Goal: Task Accomplishment & Management: Manage account settings

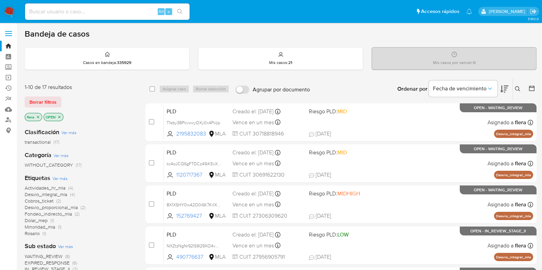
click at [516, 88] on icon at bounding box center [517, 88] width 5 height 5
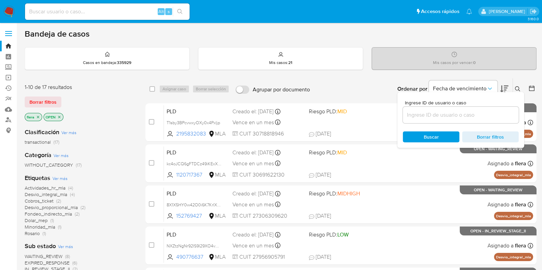
click at [476, 109] on div at bounding box center [461, 115] width 116 height 16
click at [474, 113] on input at bounding box center [461, 115] width 116 height 9
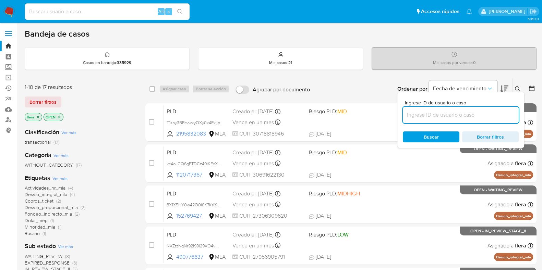
paste input "VMvv4UidPBZVSHPMPg8Rb89y"
type input "VMvv4UidPBZVSHPMPg8Rb89y"
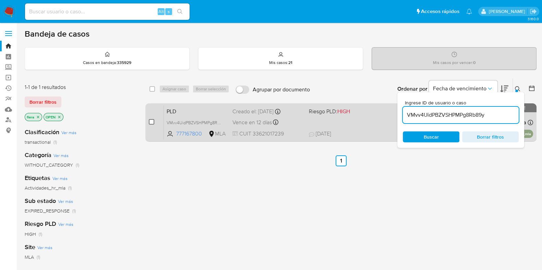
click at [152, 121] on input "checkbox" at bounding box center [151, 121] width 5 height 5
checkbox input "true"
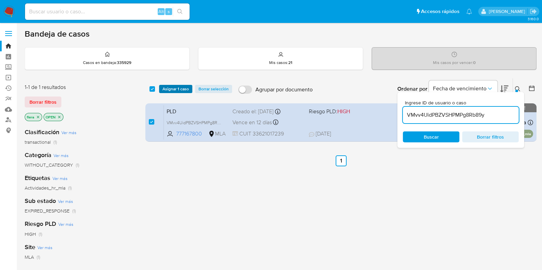
click at [173, 88] on span "Asignar 1 caso" at bounding box center [175, 89] width 26 height 7
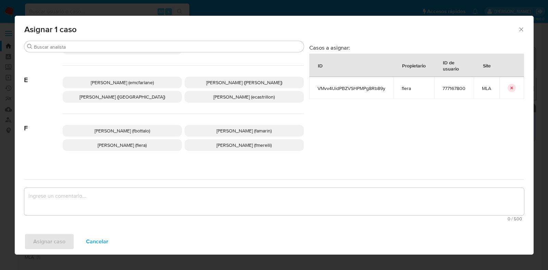
scroll to position [129, 0]
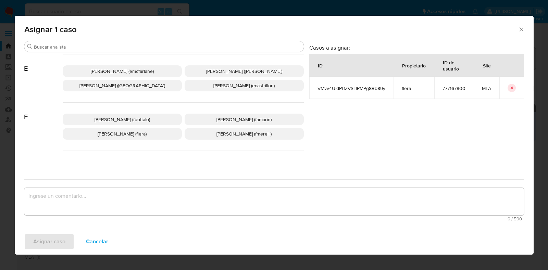
click at [147, 136] on span "Florencia Cecilia Lera (flera)" at bounding box center [122, 134] width 49 height 7
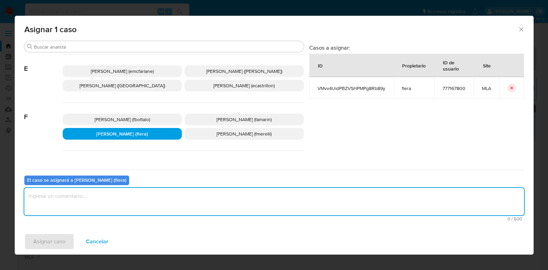
click at [138, 207] on textarea "assign-modal" at bounding box center [274, 201] width 500 height 27
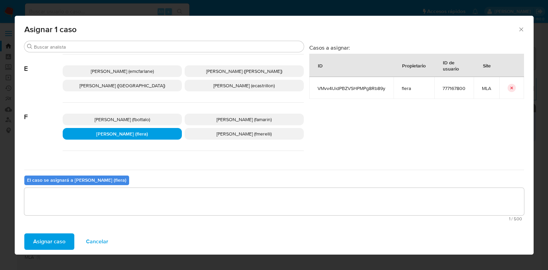
click at [51, 247] on span "Asignar caso" at bounding box center [49, 241] width 32 height 15
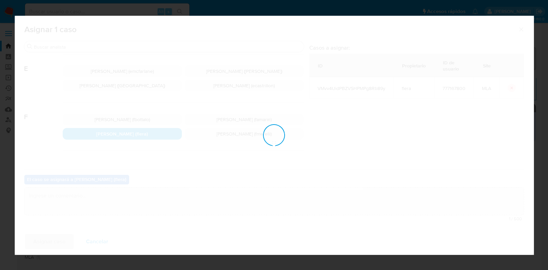
checkbox input "false"
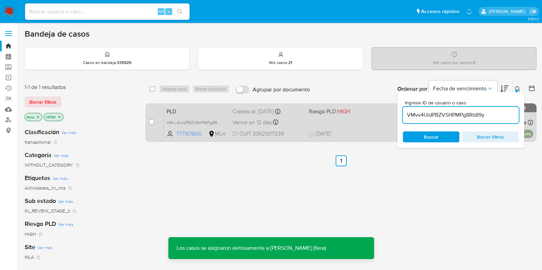
click at [199, 112] on span "PLD" at bounding box center [197, 111] width 60 height 9
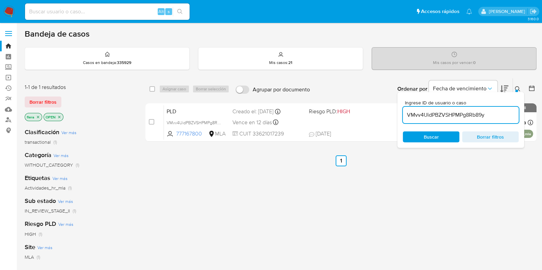
click at [427, 111] on input "VMvv4UidPBZVSHPMPg8Rb89y" at bounding box center [461, 115] width 116 height 9
paste input "B3LR0tNpVnJTRBtuzVkH60Px"
type input "B3LR0tNpVnJTRBtuzVkH60Px"
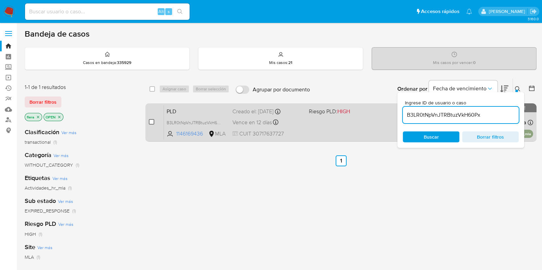
click at [152, 119] on input "checkbox" at bounding box center [151, 121] width 5 height 5
checkbox input "true"
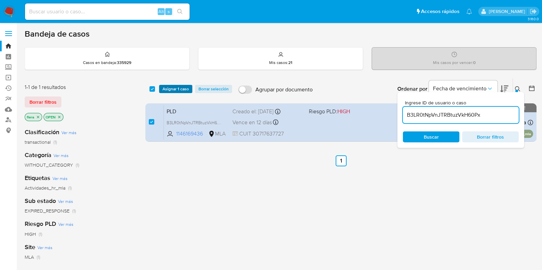
click at [179, 89] on span "Asignar 1 caso" at bounding box center [175, 89] width 26 height 7
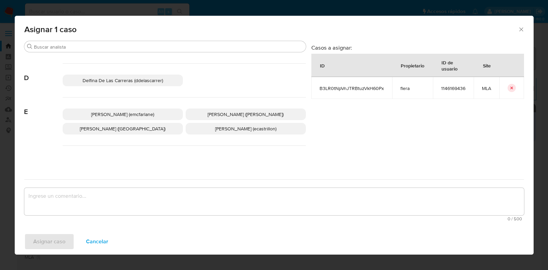
scroll to position [129, 0]
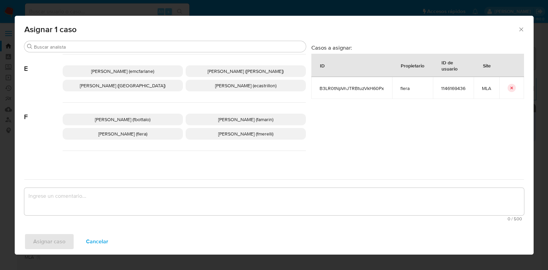
click at [140, 131] on span "Florencia Cecilia Lera (flera)" at bounding box center [122, 134] width 49 height 7
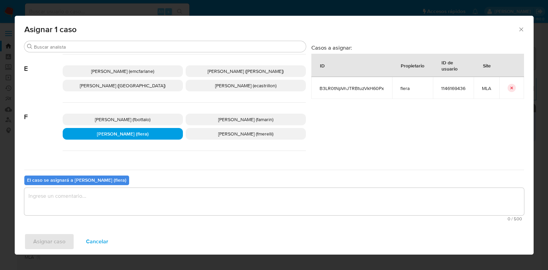
click at [129, 195] on textarea "assign-modal" at bounding box center [274, 201] width 500 height 27
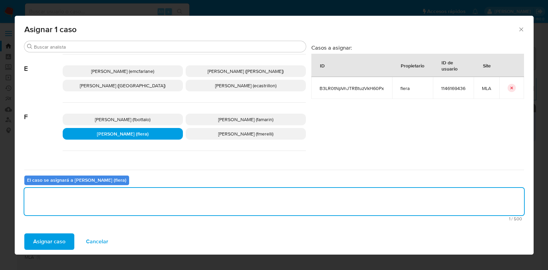
click at [52, 245] on span "Asignar caso" at bounding box center [49, 241] width 32 height 15
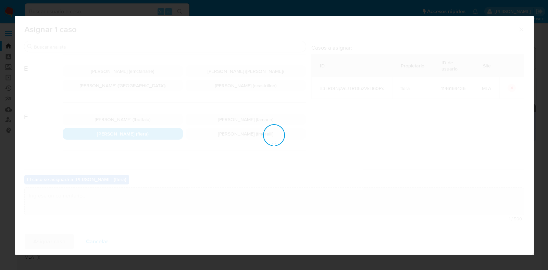
checkbox input "false"
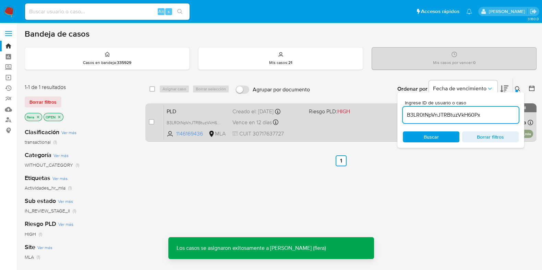
click at [193, 105] on div "PLD B3LR0tNpVnJTRBtuzVkH60Px 1146169436 MLA Riesgo PLD: HIGH Creado el: 12/08/2…" at bounding box center [348, 122] width 369 height 35
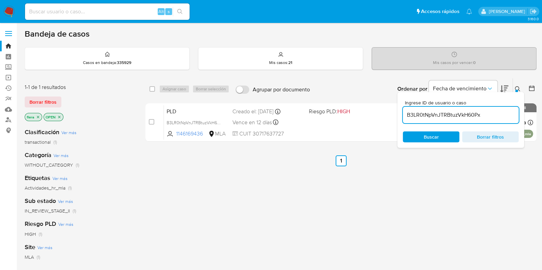
click at [461, 114] on input "B3LR0tNpVnJTRBtuzVkH60Px" at bounding box center [461, 115] width 116 height 9
paste input "wdA7C0edCSWL8sx20kYIB2LS"
type input "wdA7C0edCSWL8sx20kYIB2LS"
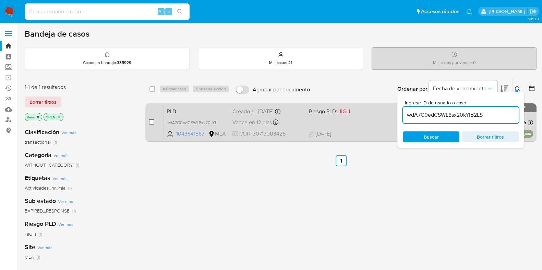
click at [150, 121] on input "checkbox" at bounding box center [151, 121] width 5 height 5
checkbox input "true"
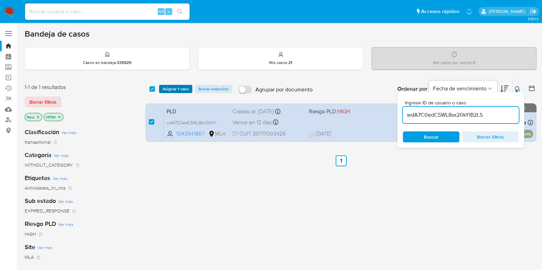
click at [171, 90] on span "Asignar 1 caso" at bounding box center [175, 89] width 26 height 7
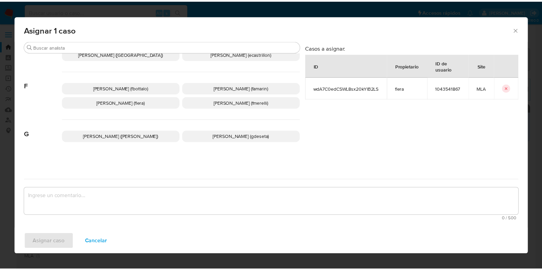
scroll to position [171, 0]
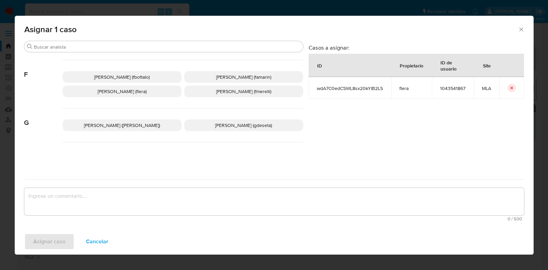
click at [141, 89] on span "Florencia Cecilia Lera (flera)" at bounding box center [122, 91] width 49 height 7
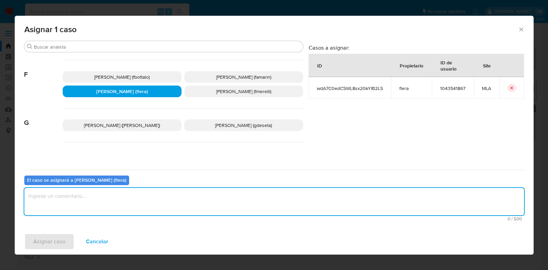
click at [117, 203] on textarea "assign-modal" at bounding box center [274, 201] width 500 height 27
click at [53, 242] on span "Asignar caso" at bounding box center [49, 241] width 32 height 15
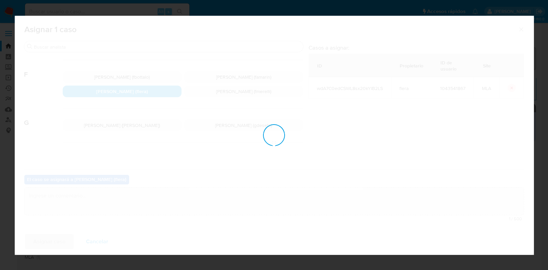
checkbox input "false"
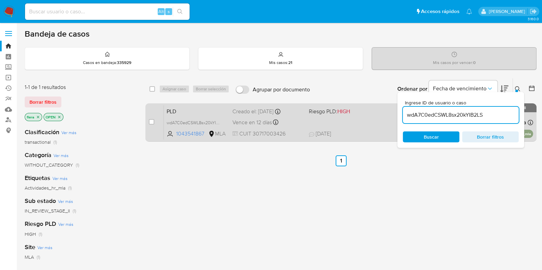
click at [219, 114] on span "PLD" at bounding box center [197, 111] width 60 height 9
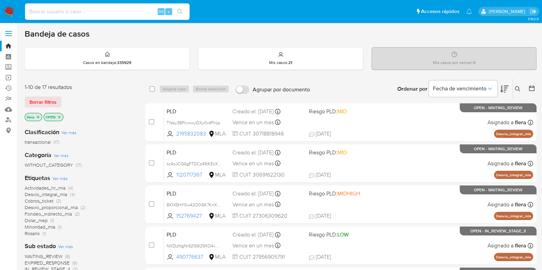
click at [88, 9] on input at bounding box center [107, 11] width 165 height 9
paste input "wJLXAgOhicyMNFMBncpD7XQ2"
type input "wJLXAgOhicyMNFMBncpD7XQ2"
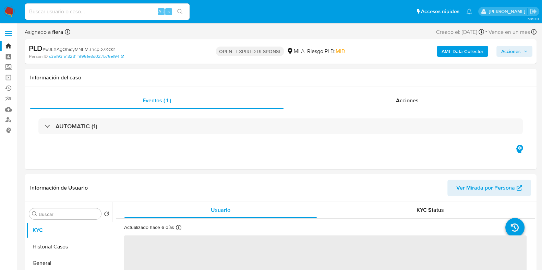
select select "10"
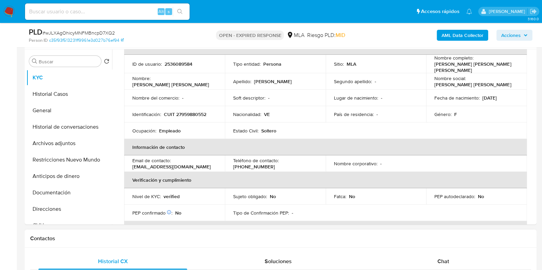
scroll to position [85, 0]
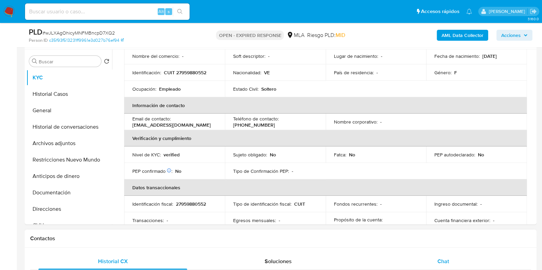
click at [444, 256] on div "Chat" at bounding box center [443, 262] width 149 height 16
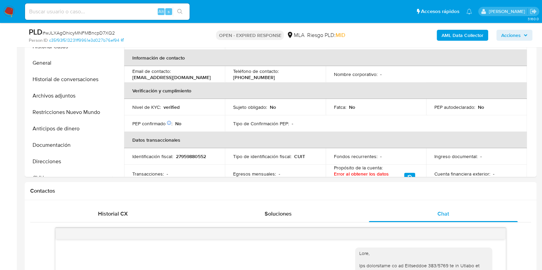
scroll to position [171, 0]
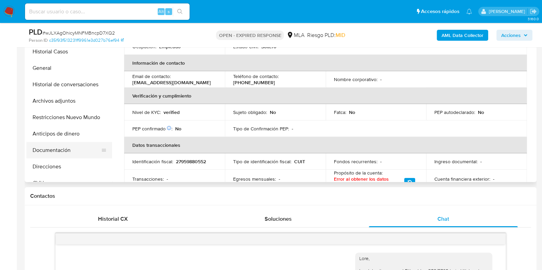
click at [46, 148] on button "Documentación" at bounding box center [66, 150] width 80 height 16
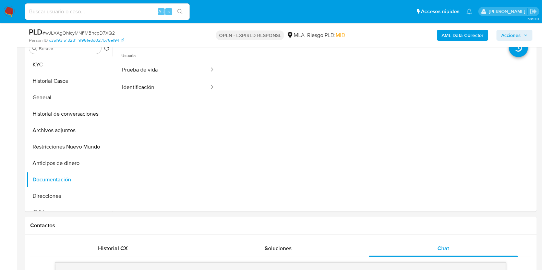
scroll to position [129, 0]
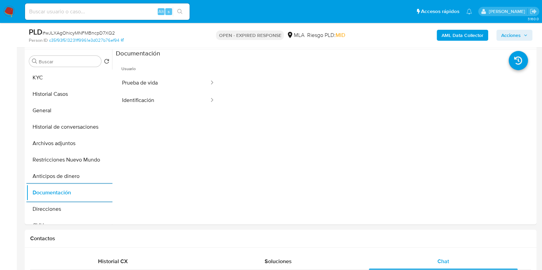
click at [102, 9] on input at bounding box center [107, 11] width 165 height 9
paste input "VMvv4UidPBZVSHPMPg8Rb89y"
type input "VMvv4UidPBZVSHPMPg8Rb89y"
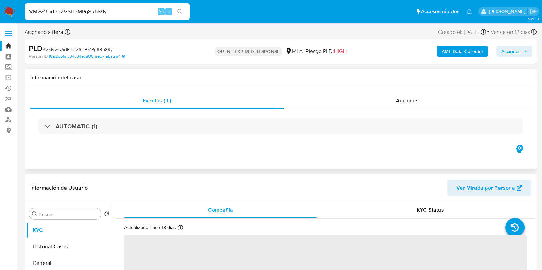
select select "10"
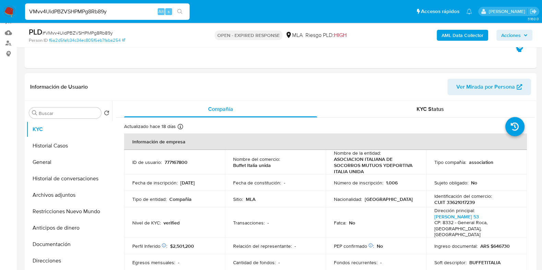
scroll to position [171, 0]
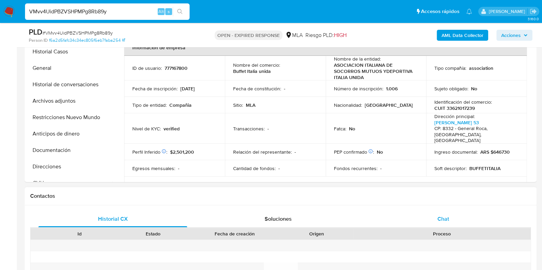
click at [428, 215] on div "Chat" at bounding box center [443, 219] width 149 height 16
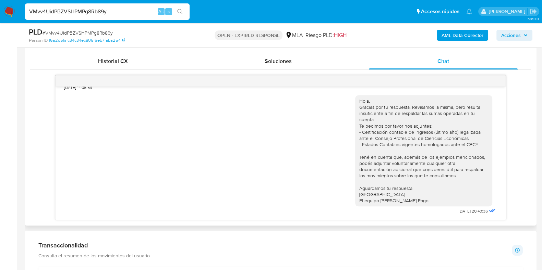
scroll to position [342, 0]
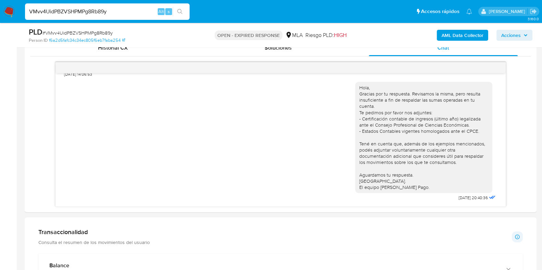
click at [87, 32] on span "# VMvv4UidPBZVSHPMPg8Rb89y" at bounding box center [78, 32] width 70 height 7
copy span "VMvv4UidPBZVSHPMPg8Rb89y"
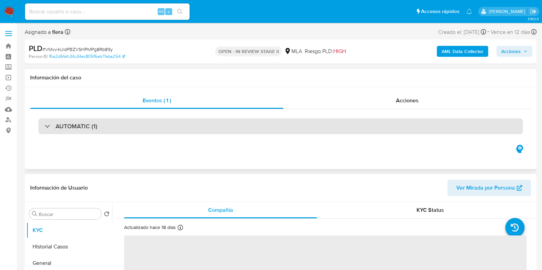
select select "10"
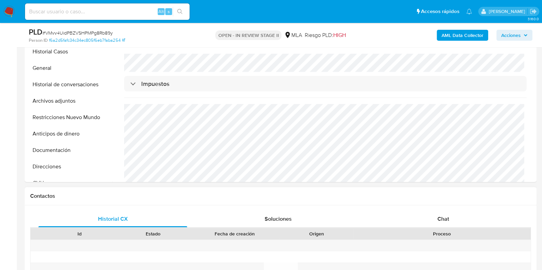
scroll to position [257, 0]
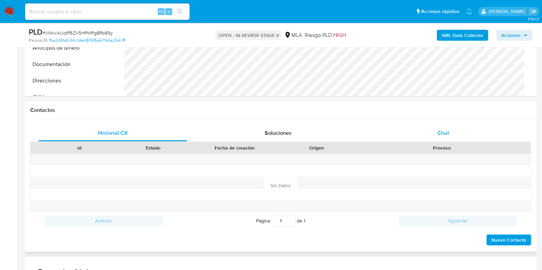
click at [440, 138] on div "Chat" at bounding box center [443, 133] width 149 height 16
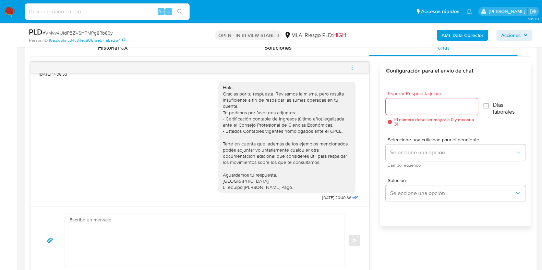
scroll to position [386, 0]
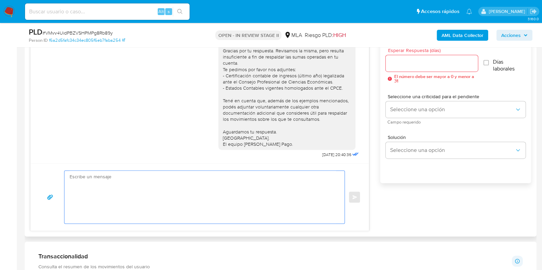
click at [225, 186] on textarea at bounding box center [203, 197] width 266 height 53
paste textarea "Hola, Esperamos que te encuentres muy bien. Te consultamos si tuviste oportunid…"
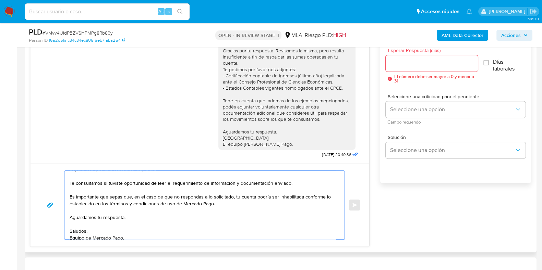
scroll to position [32, 0]
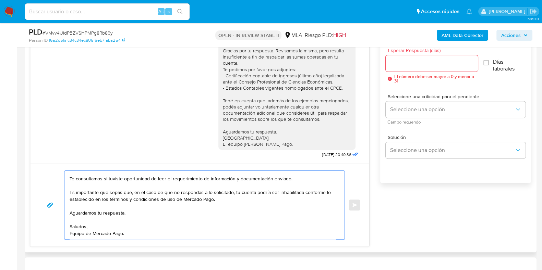
type textarea "Hola, Esperamos que te encuentres muy bien. Te consultamos si tuviste oportunid…"
click at [413, 66] on input "Esperar Respuesta (días)" at bounding box center [432, 63] width 92 height 9
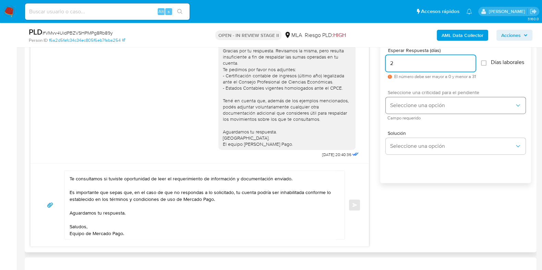
type input "2"
click at [400, 106] on span "Seleccione una opción" at bounding box center [452, 105] width 125 height 7
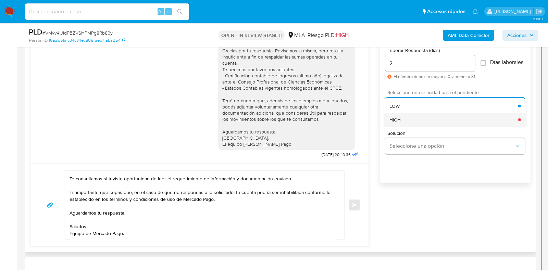
click at [402, 123] on div "HIGH" at bounding box center [454, 120] width 129 height 14
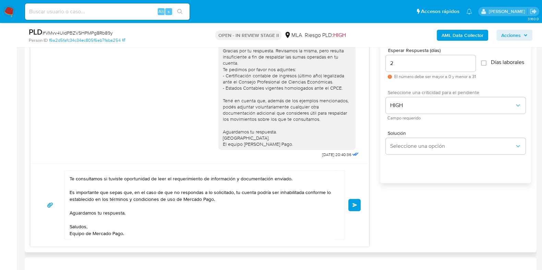
click at [353, 206] on span "Enviar" at bounding box center [354, 205] width 5 height 4
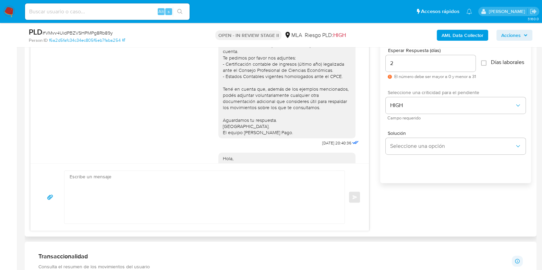
scroll to position [681, 0]
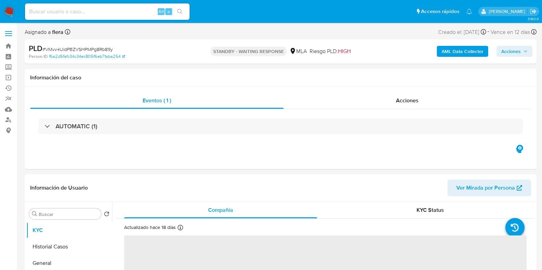
select select "10"
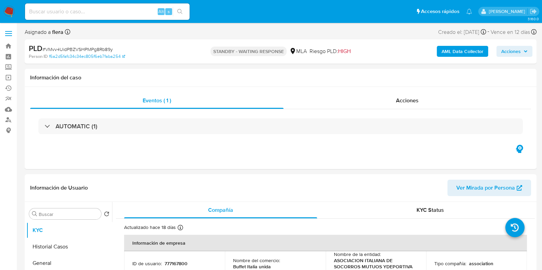
click at [88, 12] on input at bounding box center [107, 11] width 165 height 9
paste input "B3LR0tNpVnJTRBtuzVkH60Px"
type input "B3LR0tNpVnJTRBtuzVkH60Px"
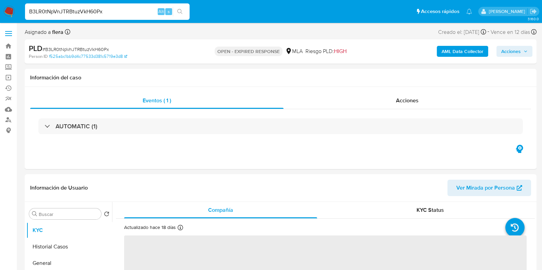
select select "10"
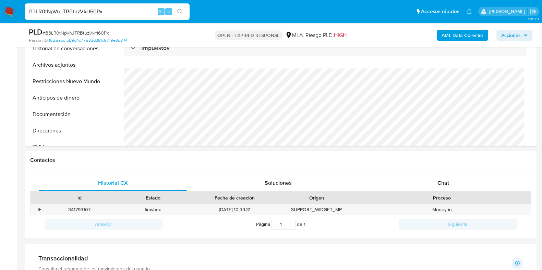
scroll to position [257, 0]
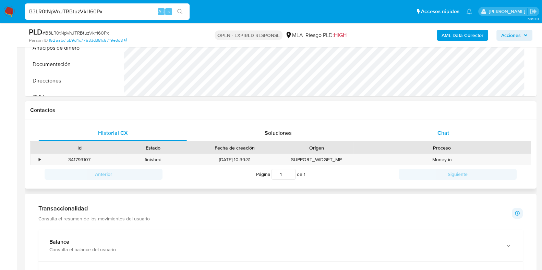
drag, startPoint x: 423, startPoint y: 128, endPoint x: 440, endPoint y: 130, distance: 18.0
click at [425, 128] on div "Chat" at bounding box center [443, 133] width 149 height 16
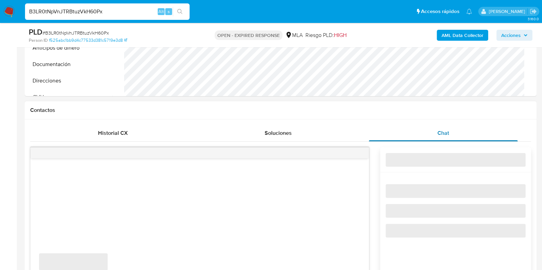
click at [449, 131] on span "Chat" at bounding box center [443, 133] width 12 height 8
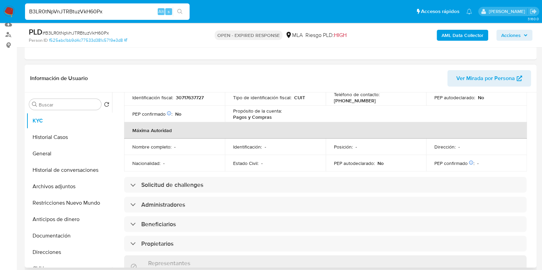
scroll to position [216, 0]
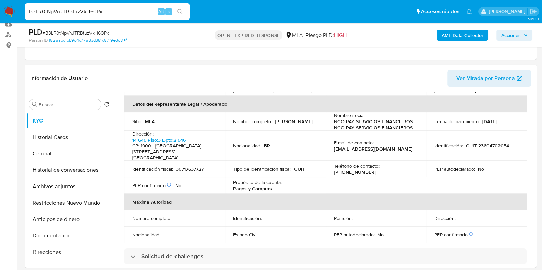
click at [82, 32] on span "# B3LR0tNpVnJTRBtuzVkH60Px" at bounding box center [76, 32] width 66 height 7
copy span "B3LR0tNpVnJTRBtuzVkH60Px"
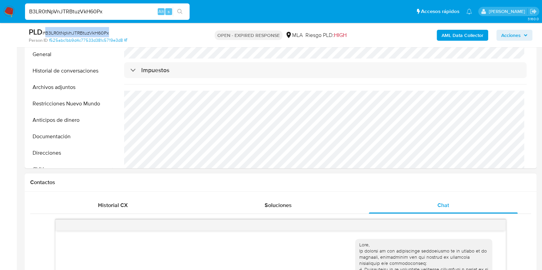
scroll to position [171, 0]
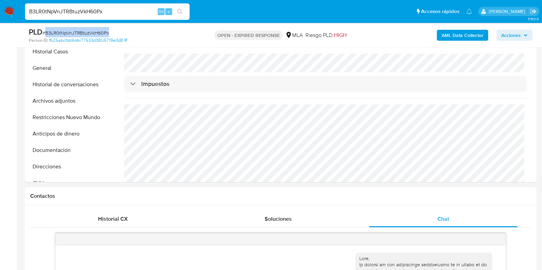
copy span "B3LR0tNpVnJTRBtuzVkH60Px"
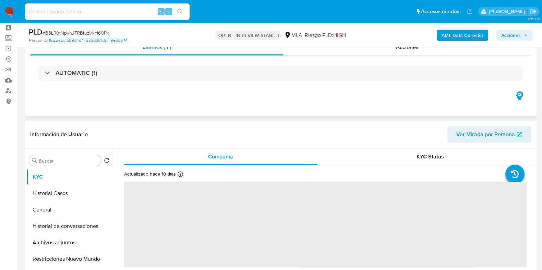
scroll to position [85, 0]
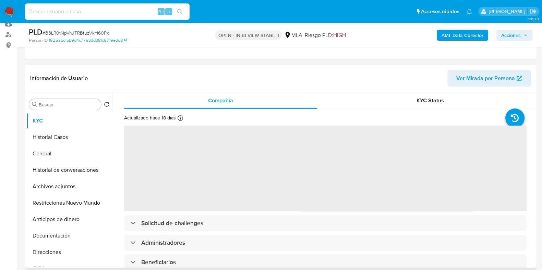
select select "10"
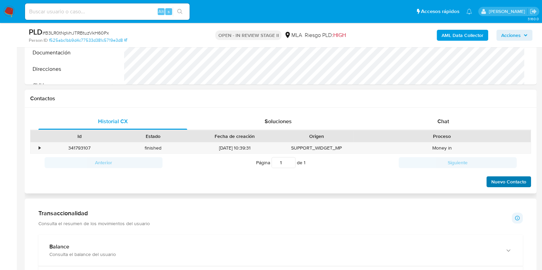
scroll to position [300, 0]
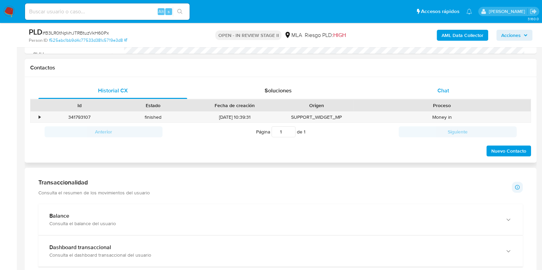
click at [451, 92] on div "Chat" at bounding box center [443, 91] width 149 height 16
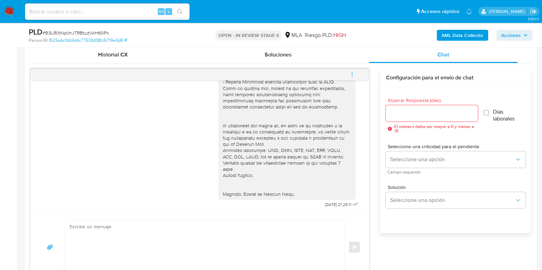
scroll to position [386, 0]
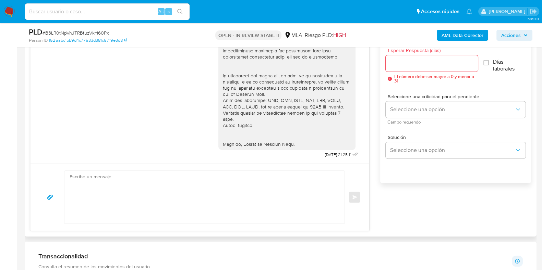
click at [243, 190] on textarea at bounding box center [203, 197] width 266 height 53
paste textarea "Hola, Esperamos que te encuentres muy bien. Te consultamos si tuviste oportunid…"
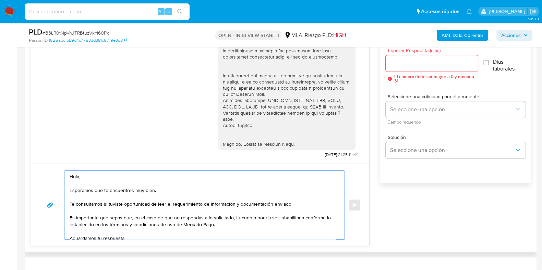
scroll to position [32, 0]
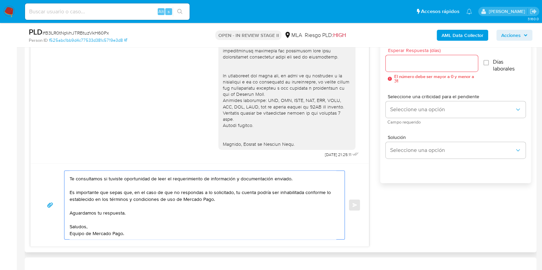
type textarea "Hola, Esperamos que te encuentres muy bien. Te consultamos si tuviste oportunid…"
click at [413, 68] on div at bounding box center [432, 63] width 92 height 16
click at [412, 64] on input "Esperar Respuesta (días)" at bounding box center [432, 63] width 92 height 9
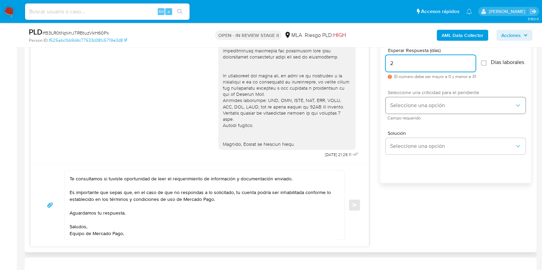
type input "2"
click at [410, 109] on span "Seleccione una opción" at bounding box center [452, 105] width 125 height 7
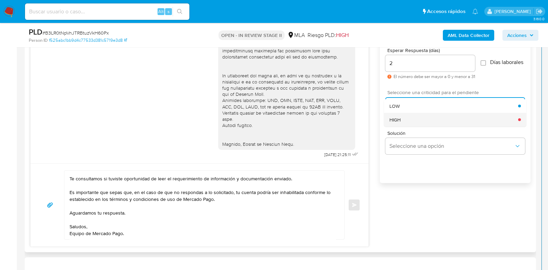
click at [410, 126] on div "HIGH" at bounding box center [454, 120] width 129 height 14
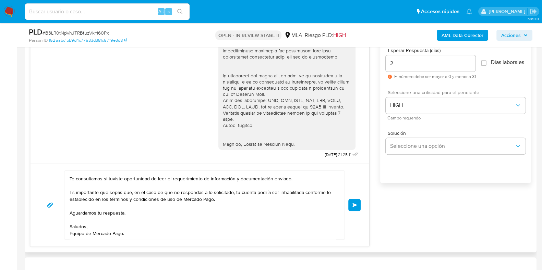
click at [353, 210] on button "Enviar" at bounding box center [354, 205] width 12 height 12
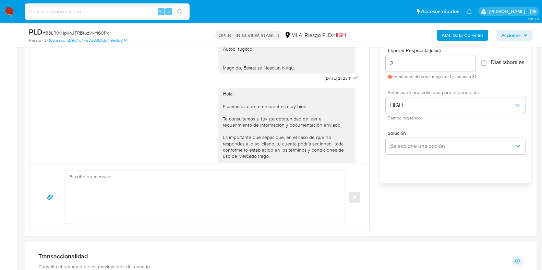
scroll to position [98, 0]
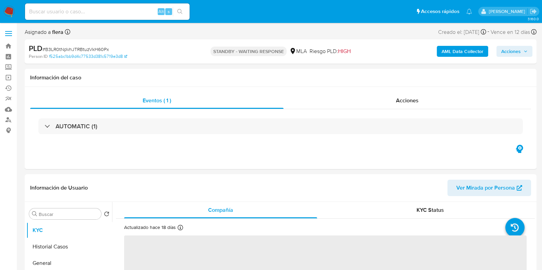
select select "10"
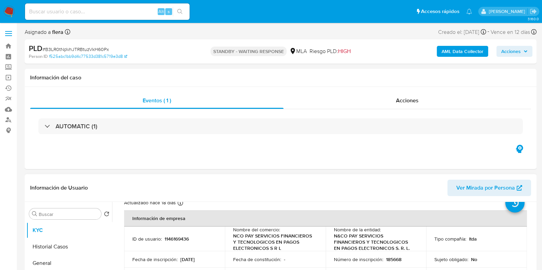
scroll to position [43, 0]
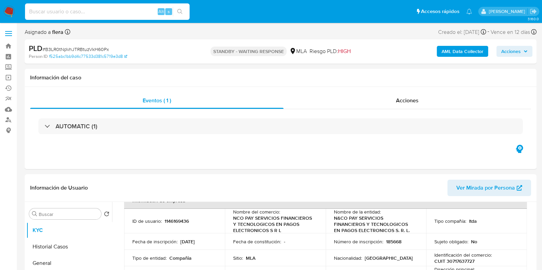
click at [120, 9] on input at bounding box center [107, 11] width 165 height 9
paste input "wdA7C0edCSWL8sx20kYIB2LS"
type input "wdA7C0edCSWL8sx20kYIB2LS"
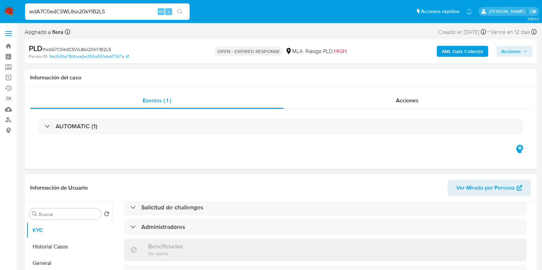
select select "10"
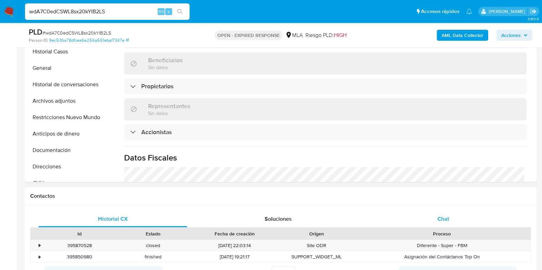
click at [452, 219] on div "Chat" at bounding box center [443, 219] width 149 height 16
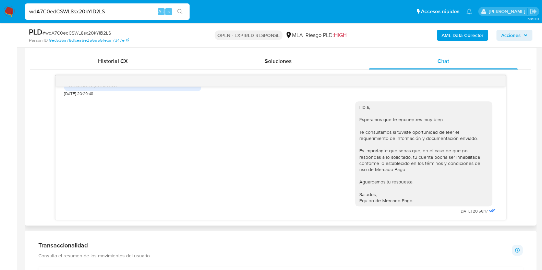
scroll to position [342, 0]
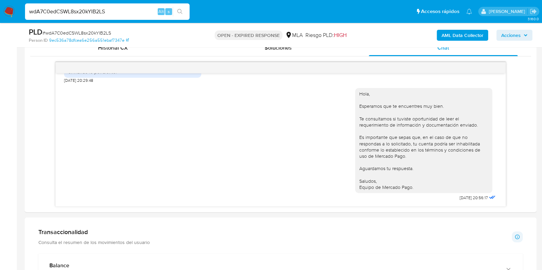
click at [106, 31] on span "# wdA7C0edCSWL8sx20kYIB2LS" at bounding box center [77, 32] width 69 height 7
copy span "wdA7C0edCSWL8sx20kYIB2LS"
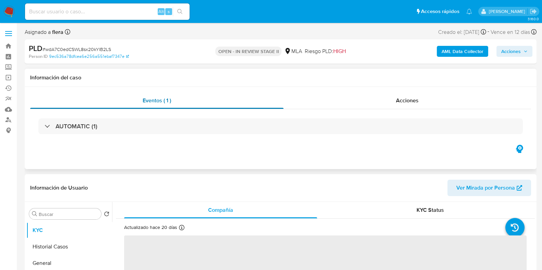
select select "10"
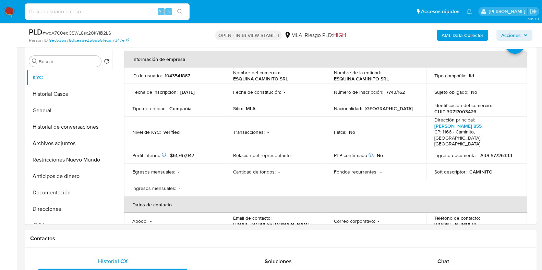
scroll to position [85, 0]
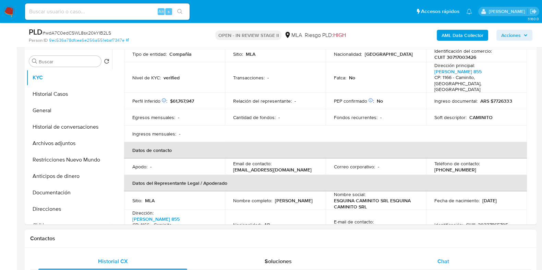
click at [447, 259] on span "Chat" at bounding box center [443, 262] width 12 height 8
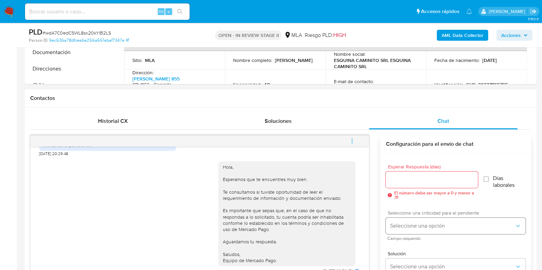
scroll to position [386, 0]
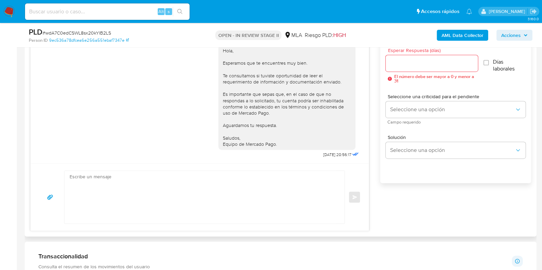
click at [223, 206] on textarea at bounding box center [203, 197] width 266 height 53
paste textarea "Hola, Esperamos que te encuentres muy bien. Te consultamos si tuviste oportunid…"
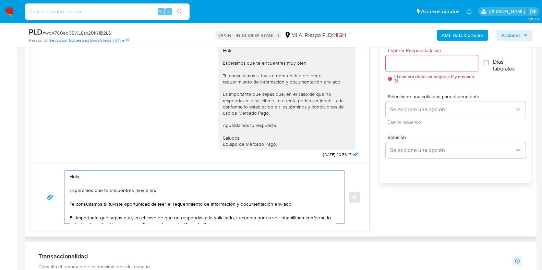
scroll to position [30, 0]
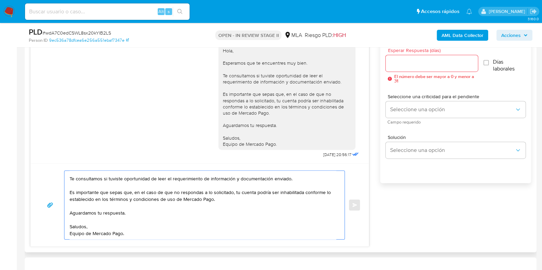
click at [123, 206] on textarea "Hola, Esperamos que te encuentres muy bien. Te consultamos si tuviste oportunid…" at bounding box center [203, 205] width 266 height 69
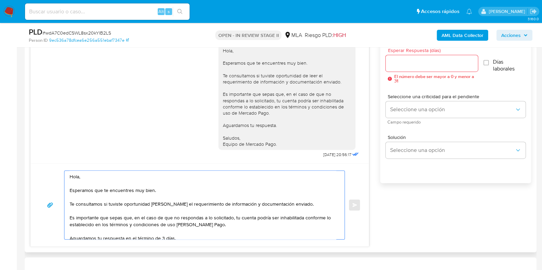
scroll to position [32, 0]
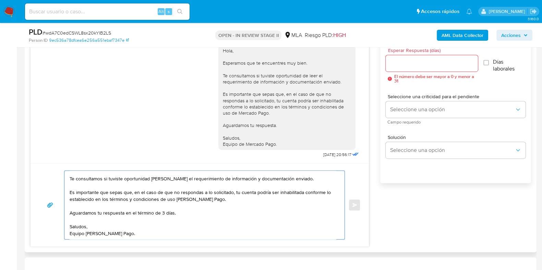
type textarea "Hola, Esperamos que te encuentres muy bien. Te consultamos si tuviste oportunid…"
click at [397, 63] on input "Esperar Respuesta (días)" at bounding box center [432, 63] width 92 height 9
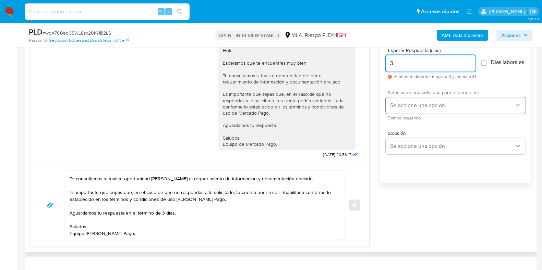
type input "3"
click at [410, 109] on span "Seleccione una opción" at bounding box center [452, 105] width 125 height 7
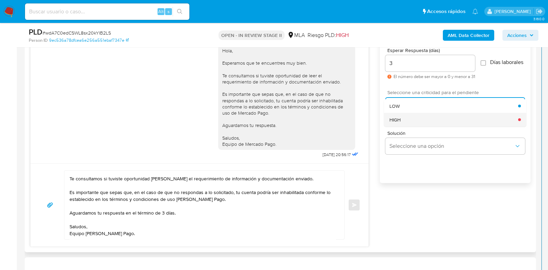
click at [410, 124] on div "HIGH" at bounding box center [454, 120] width 129 height 14
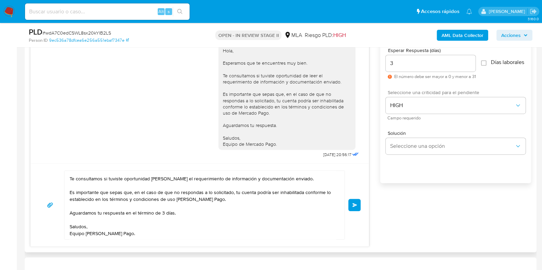
click at [358, 203] on button "Enviar" at bounding box center [354, 205] width 12 height 12
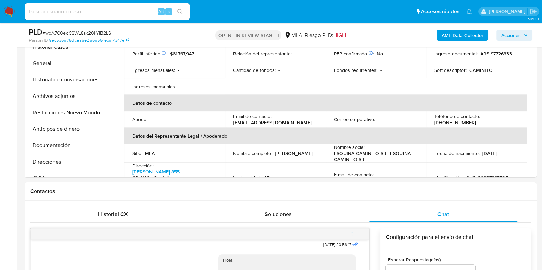
scroll to position [129, 0]
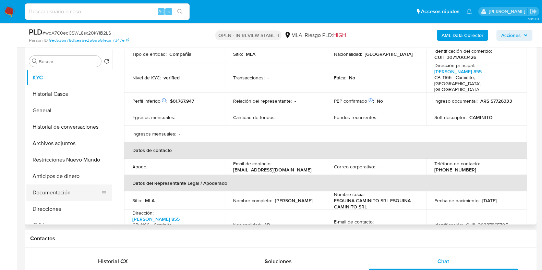
click at [65, 195] on button "Documentación" at bounding box center [66, 193] width 80 height 16
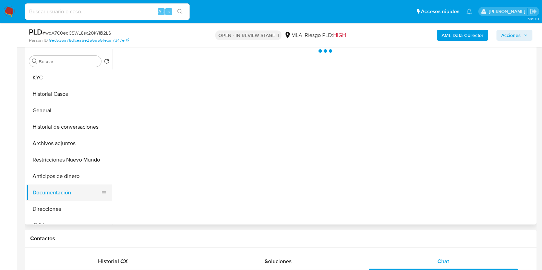
scroll to position [0, 0]
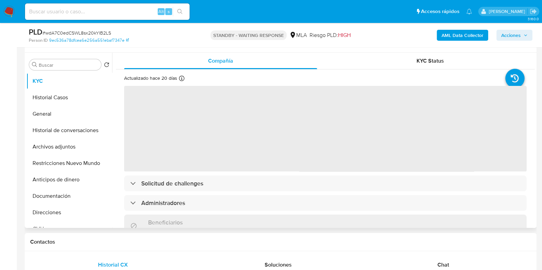
scroll to position [129, 0]
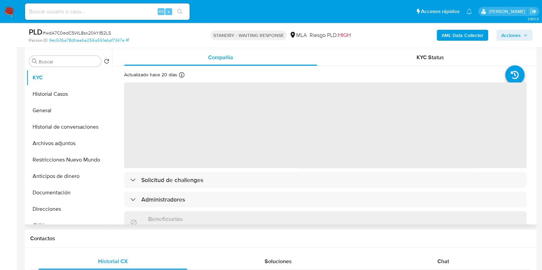
select select "10"
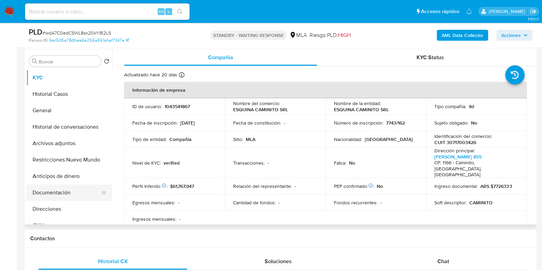
click at [60, 186] on button "Documentación" at bounding box center [66, 193] width 80 height 16
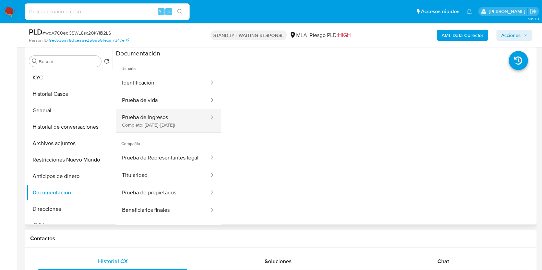
click at [141, 113] on button "Prueba de ingresos Completo: 07/11/2022 (hace 3 años)" at bounding box center [163, 120] width 94 height 23
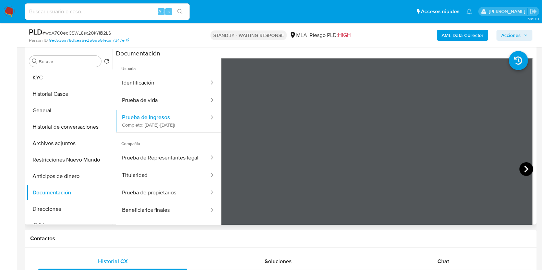
click at [526, 171] on icon at bounding box center [526, 169] width 14 height 14
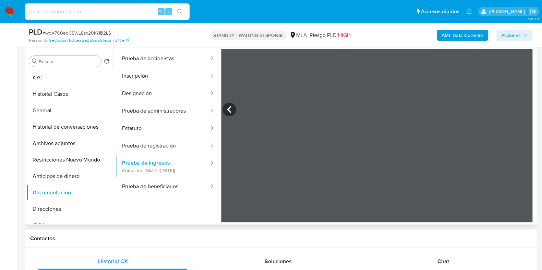
scroll to position [60, 0]
click at [49, 119] on button "Historial de conversaciones" at bounding box center [66, 127] width 80 height 16
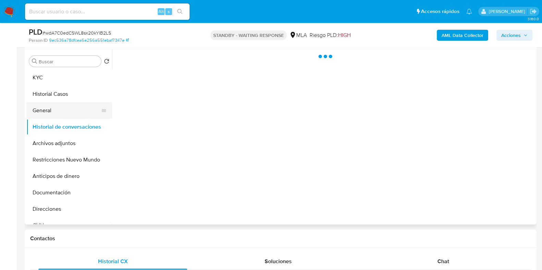
click at [48, 107] on button "General" at bounding box center [66, 110] width 80 height 16
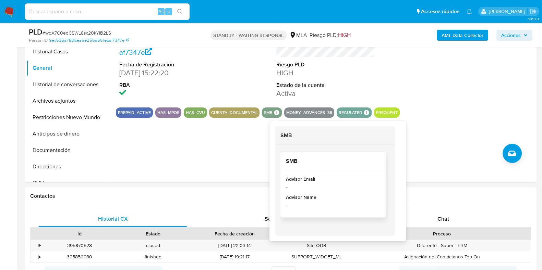
scroll to position [129, 0]
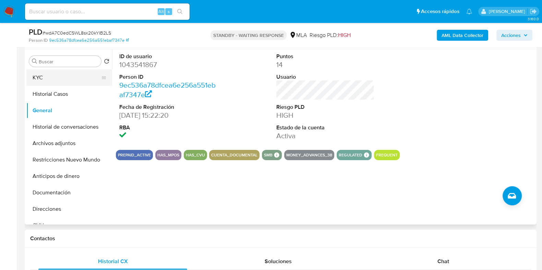
click at [59, 78] on button "KYC" at bounding box center [66, 78] width 80 height 16
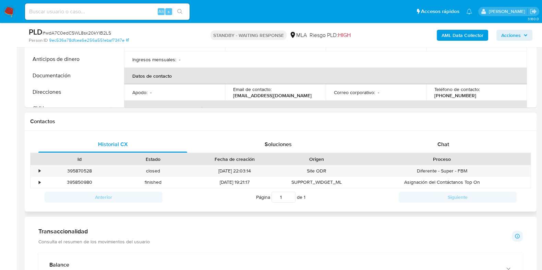
scroll to position [257, 0]
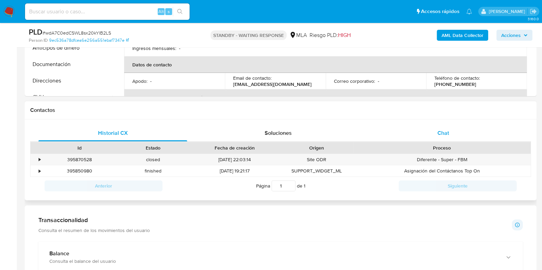
click at [446, 135] on span "Chat" at bounding box center [443, 133] width 12 height 8
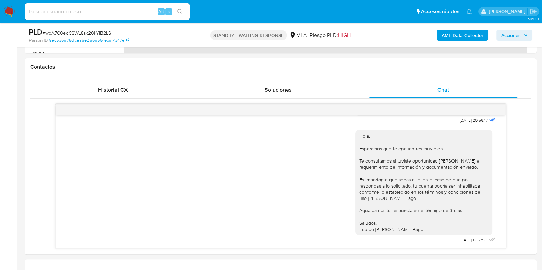
scroll to position [342, 0]
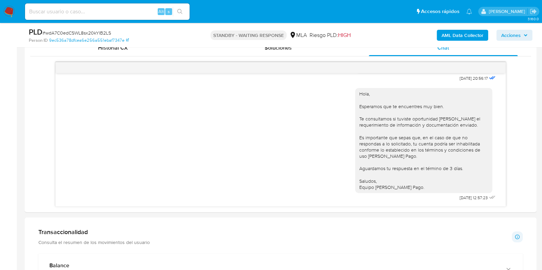
click at [109, 13] on input at bounding box center [107, 11] width 165 height 9
paste input "MNPlPEspHmB2s4G8wXxvU7rg"
type input "MNPlPEspHmB2s4G8wXxvU7rg"
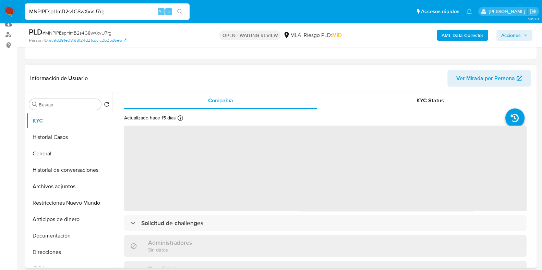
select select "10"
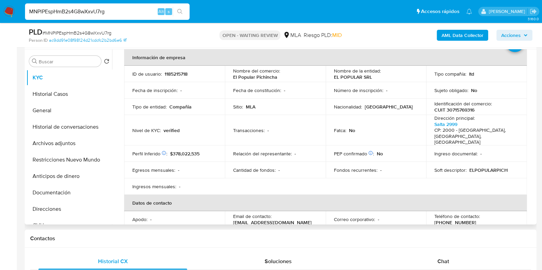
scroll to position [85, 0]
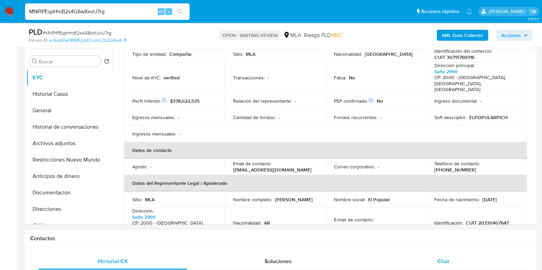
click at [449, 258] on span "Chat" at bounding box center [443, 262] width 12 height 8
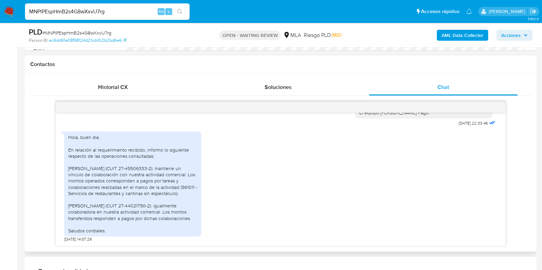
scroll to position [302, 0]
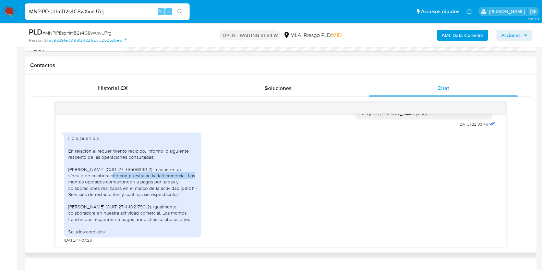
drag, startPoint x: 97, startPoint y: 177, endPoint x: 182, endPoint y: 177, distance: 84.7
click at [182, 177] on div "Hola, buen dia. En relación al requerimiento recibido, informo lo siguiente res…" at bounding box center [132, 185] width 129 height 100
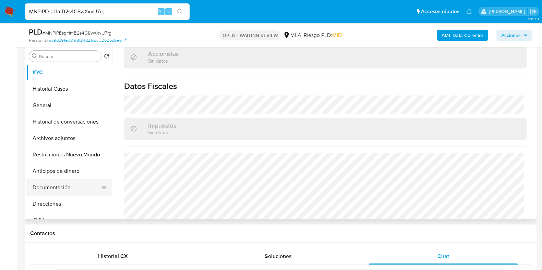
scroll to position [133, 0]
click at [44, 204] on button "Direcciones" at bounding box center [66, 204] width 80 height 16
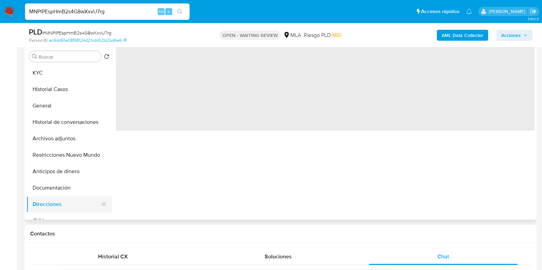
scroll to position [0, 0]
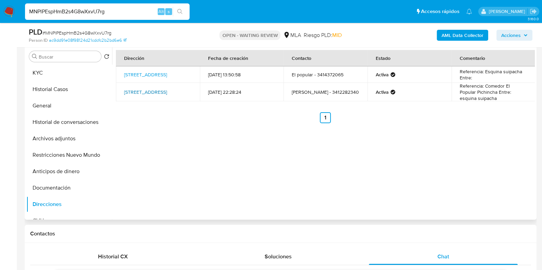
click at [131, 92] on link "Avenida Salta 2999, Rosario, Santa Fe, 2002, Argentina 2999" at bounding box center [145, 92] width 43 height 7
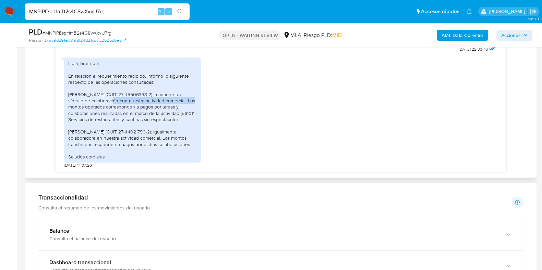
scroll to position [390, 0]
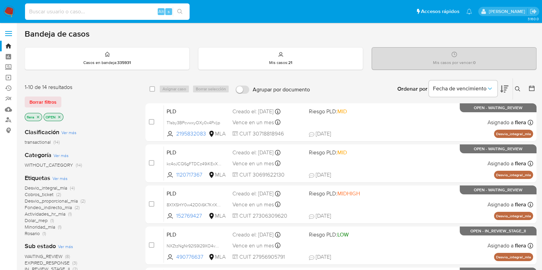
click at [87, 14] on input at bounding box center [107, 11] width 165 height 9
paste input "58rGlq0mKjVL6q15d6sIgpO4"
type input "58rGlq0mKjVL6q15d6sIgpO4"
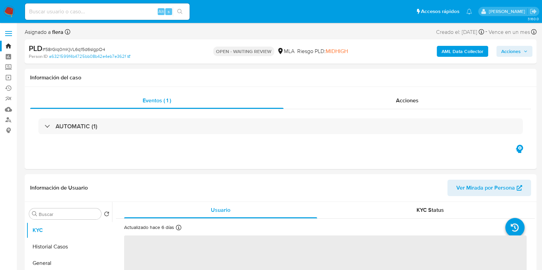
select select "10"
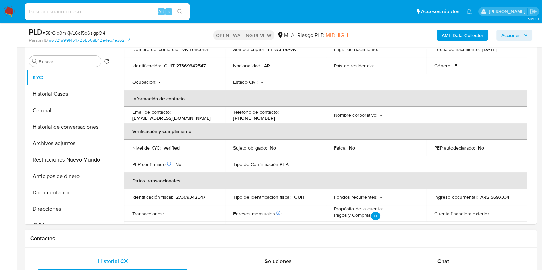
scroll to position [129, 0]
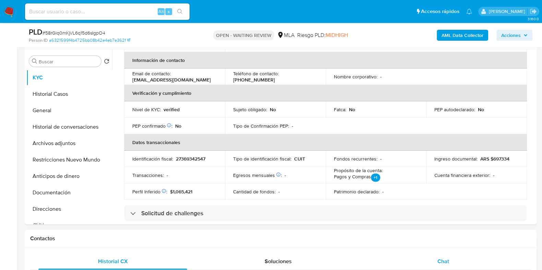
click at [438, 262] on span "Chat" at bounding box center [443, 262] width 12 height 8
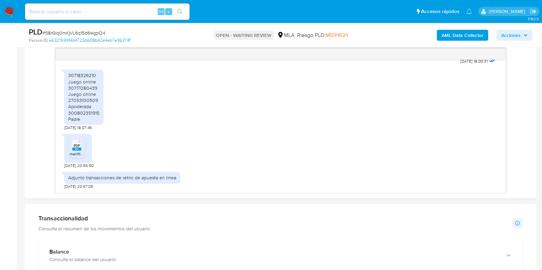
scroll to position [342, 0]
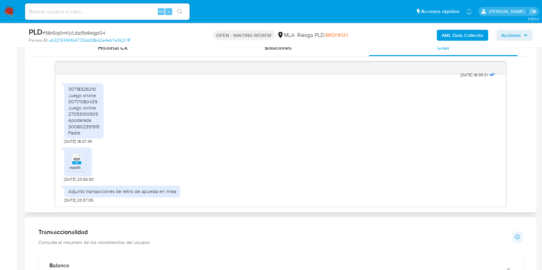
click at [82, 163] on div "PDF PDF" at bounding box center [77, 158] width 14 height 13
click at [72, 34] on span "# 58rGlq0mKjVL6q15d6sIgpO4" at bounding box center [74, 32] width 63 height 7
copy span "58rGlq0mKjVL6q15d6sIgpO4"
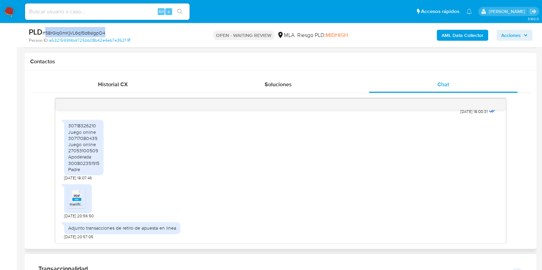
scroll to position [300, 0]
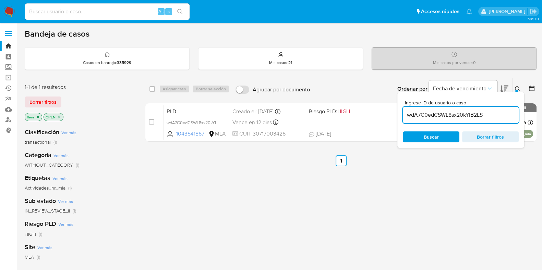
click at [450, 114] on input "wdA7C0edCSWL8sx20kYIB2LS" at bounding box center [461, 115] width 116 height 9
paste input "58rGlq0mKjVL6q15d6sIgpO4"
type input "58rGlq0mKjVL6q15d6sIgpO4"
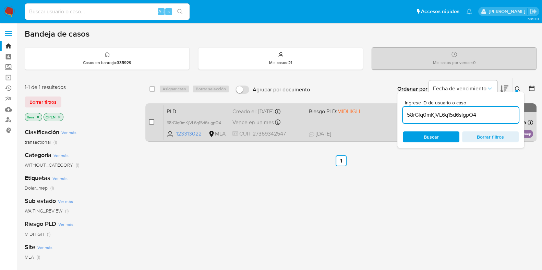
click at [152, 121] on input "checkbox" at bounding box center [151, 121] width 5 height 5
checkbox input "true"
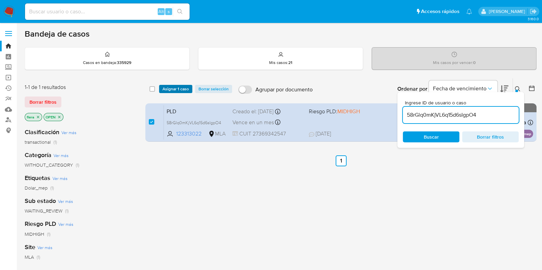
click at [170, 88] on span "Asignar 1 caso" at bounding box center [175, 89] width 26 height 7
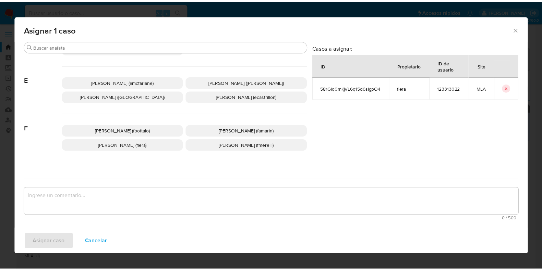
scroll to position [129, 0]
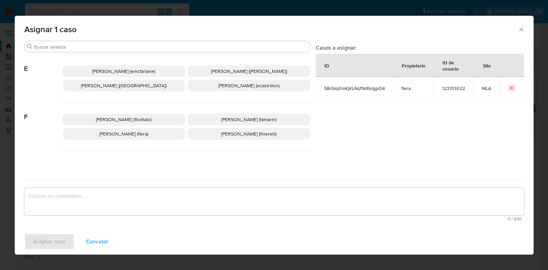
click at [146, 131] on span "[PERSON_NAME] (flera)" at bounding box center [123, 134] width 49 height 7
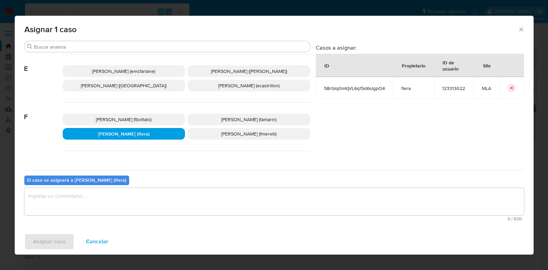
click at [137, 196] on textarea "assign-modal" at bounding box center [274, 201] width 500 height 27
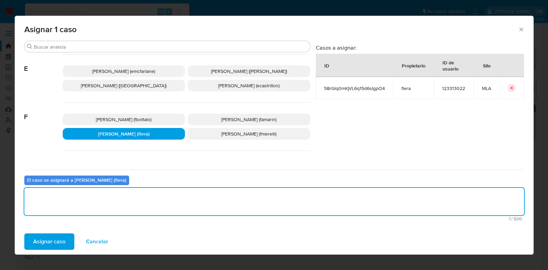
click at [59, 241] on span "Asignar caso" at bounding box center [49, 241] width 32 height 15
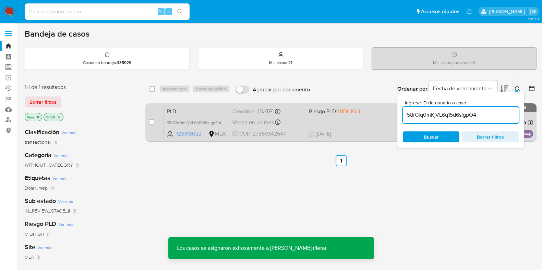
click at [200, 110] on span "PLD" at bounding box center [197, 111] width 60 height 9
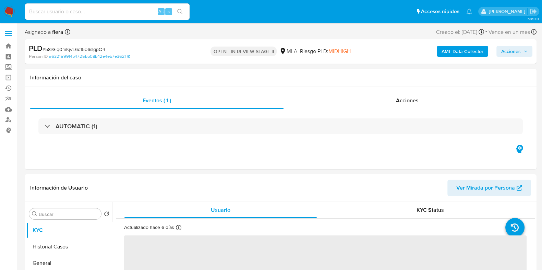
select select "10"
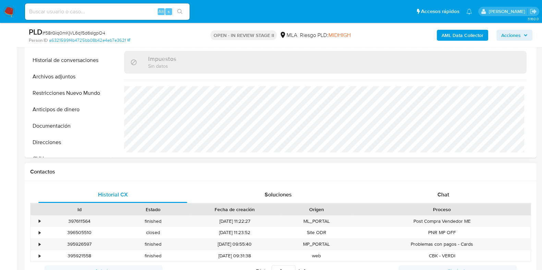
scroll to position [257, 0]
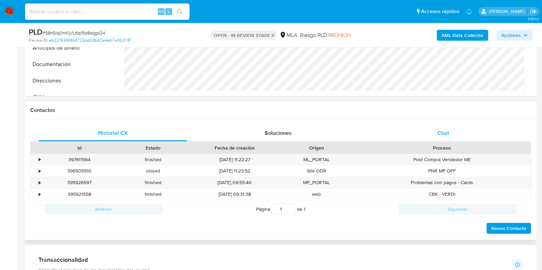
click at [443, 137] on div "Chat" at bounding box center [443, 133] width 149 height 16
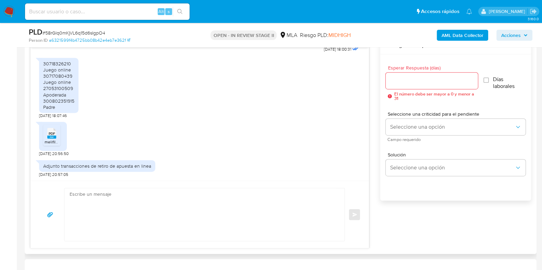
scroll to position [428, 0]
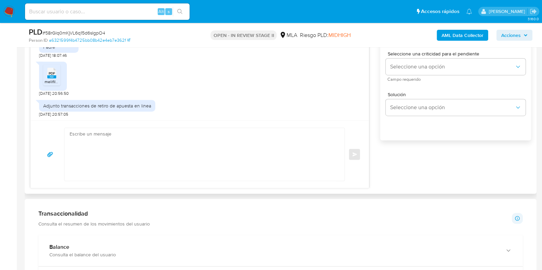
click at [163, 158] on textarea at bounding box center [203, 154] width 266 height 53
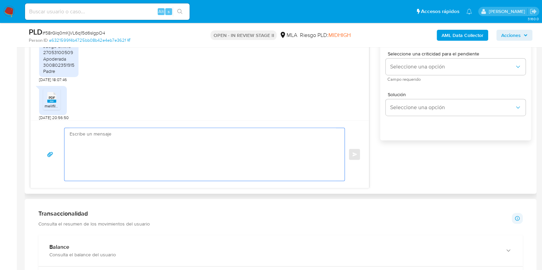
scroll to position [529, 0]
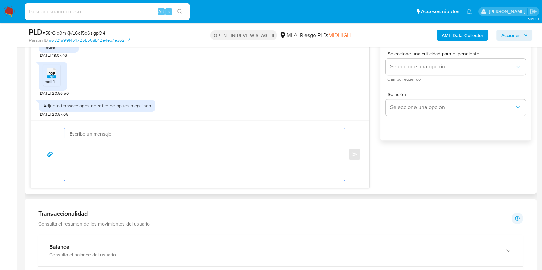
click at [101, 139] on textarea at bounding box center [203, 154] width 266 height 53
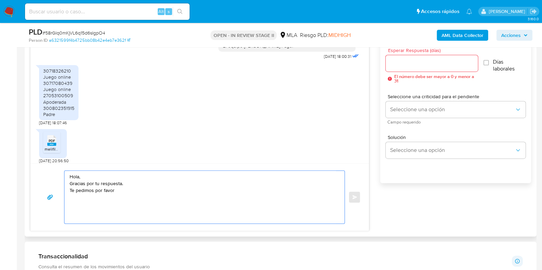
scroll to position [486, 0]
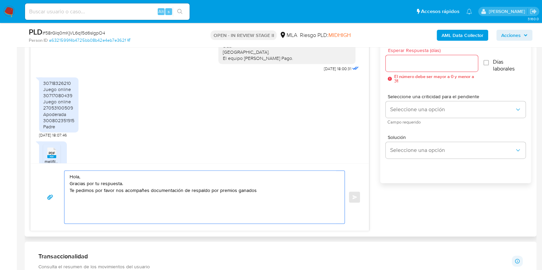
click at [208, 191] on textarea "Hola, Gracias por tu respuesta. Te pedimos por favor nos acompañes documentació…" at bounding box center [203, 197] width 266 height 53
click at [295, 187] on textarea "Hola, Gracias por tu respuesta. Te pedimos por favor nos acompañes documentació…" at bounding box center [203, 197] width 266 height 53
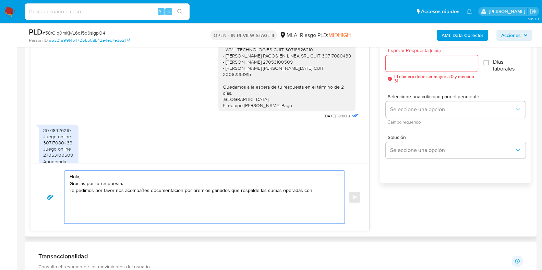
scroll to position [401, 0]
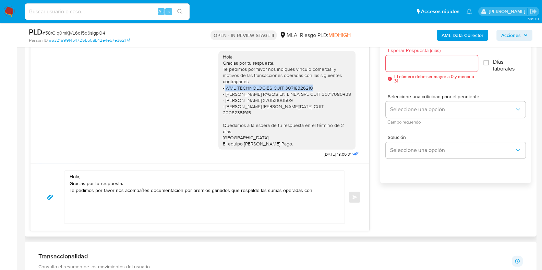
drag, startPoint x: 219, startPoint y: 99, endPoint x: 312, endPoint y: 100, distance: 92.2
click at [312, 100] on div "Hola, Gracias por tu respuesta. Te pedimos por favor nos indiques vinculo comer…" at bounding box center [286, 101] width 129 height 94
copy div "WML TECHNOLOGIES CUIT 30718326210"
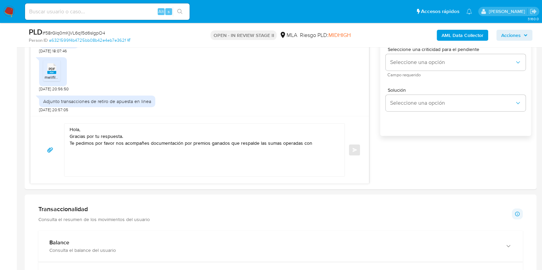
scroll to position [471, 0]
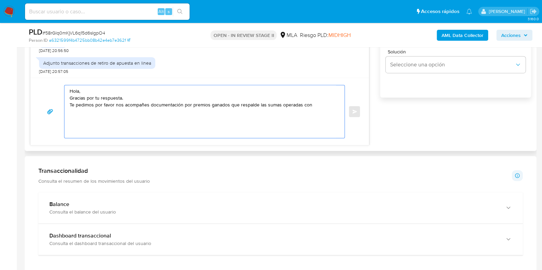
click at [330, 106] on textarea "Hola, Gracias por tu respuesta. Te pedimos por favor nos acompañes documentació…" at bounding box center [203, 111] width 266 height 53
paste textarea "WML TECHNOLOGIES CUIT 30718326210"
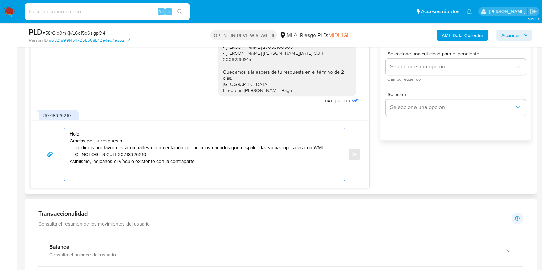
scroll to position [401, 0]
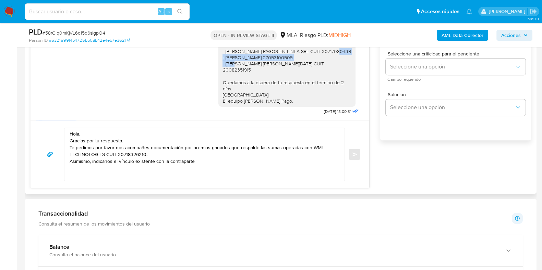
drag, startPoint x: 219, startPoint y: 71, endPoint x: 316, endPoint y: 71, distance: 96.7
click at [316, 71] on div "Hola, Gracias por tu respuesta. Te pedimos por favor nos indiques vinculo comer…" at bounding box center [286, 58] width 129 height 94
copy div "ELIDA BEA CHIARAVIGLIO CUIT 27053100509"
click at [208, 161] on textarea "Hola, Gracias por tu respuesta. Te pedimos por favor nos acompañes documentació…" at bounding box center [203, 154] width 266 height 53
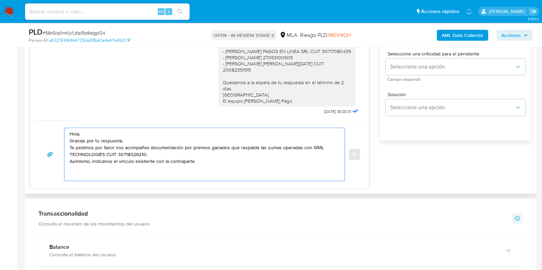
paste textarea "ELIDA BEA CHIARAVIGLIO CUIT 27053100509"
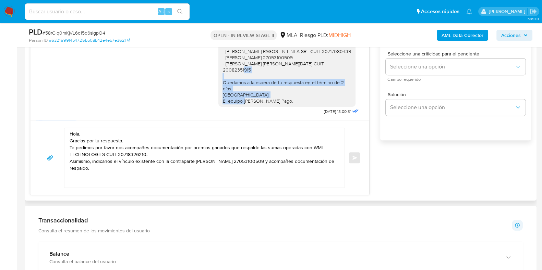
drag, startPoint x: 216, startPoint y: 89, endPoint x: 283, endPoint y: 112, distance: 71.4
click at [283, 107] on div "Hola, Gracias por tu respuesta. Te pedimos por favor nos indiques vinculo comer…" at bounding box center [286, 57] width 137 height 99
copy div "Quedamos a la espera de tu respuesta en el término de 2 días. Saludos. El equip…"
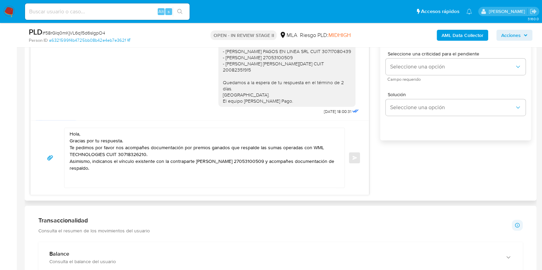
click at [82, 177] on textarea "Hola, Gracias por tu respuesta. Te pedimos por favor nos acompañes documentació…" at bounding box center [203, 158] width 266 height 60
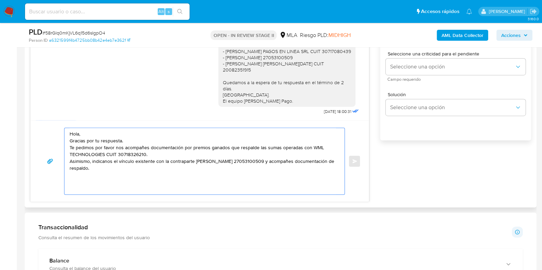
paste textarea "Quedamos a la espera de tu respuesta en el término de 2 días. Saludos. El equip…"
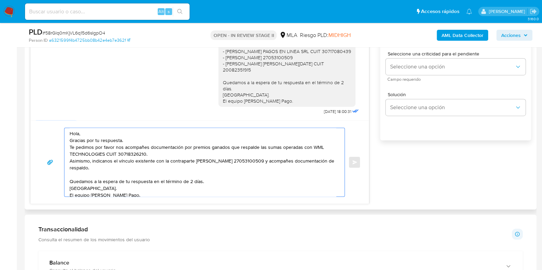
scroll to position [0, 0]
click at [86, 163] on textarea "Hola, Gracias por tu respuesta. Te pedimos por favor nos acompañes documentació…" at bounding box center [203, 162] width 266 height 69
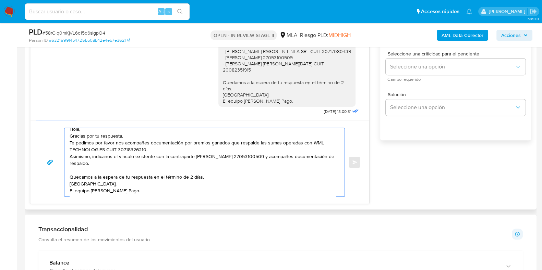
scroll to position [12, 0]
click at [324, 149] on textarea "Hola, Gracias por tu respuesta. Te pedimos por favor nos acompañes documentació…" at bounding box center [203, 162] width 266 height 69
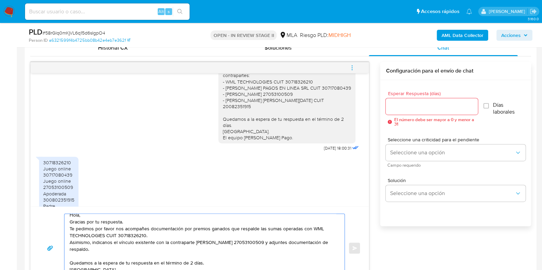
scroll to position [486, 0]
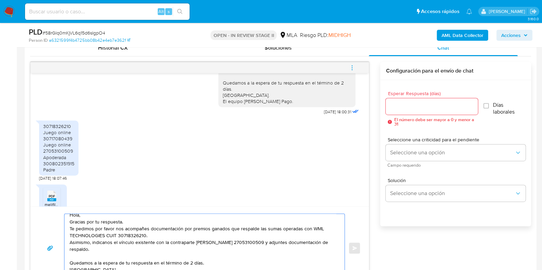
type textarea "Hola, Gracias por tu respuesta. Te pedimos por favor nos acompañes documentació…"
click at [442, 104] on input "Esperar Respuesta (días)" at bounding box center [432, 106] width 92 height 9
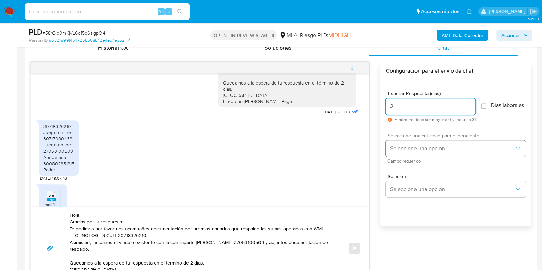
type input "2"
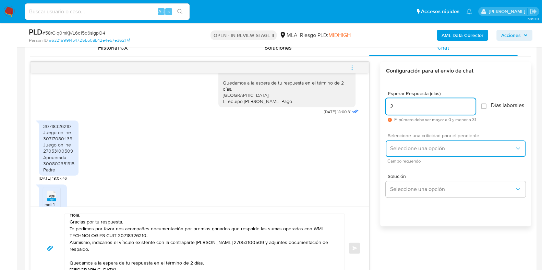
click at [405, 152] on span "Seleccione una opción" at bounding box center [452, 148] width 125 height 7
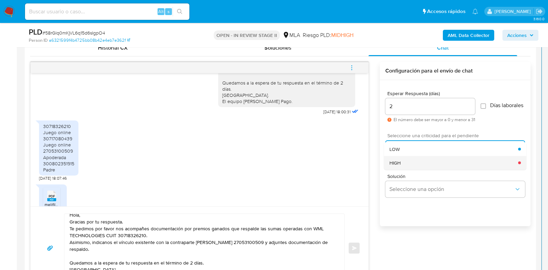
click at [406, 165] on div "HIGH" at bounding box center [454, 163] width 129 height 14
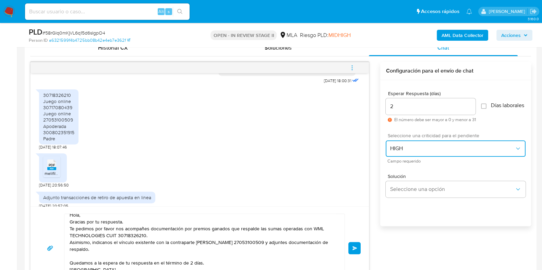
scroll to position [529, 0]
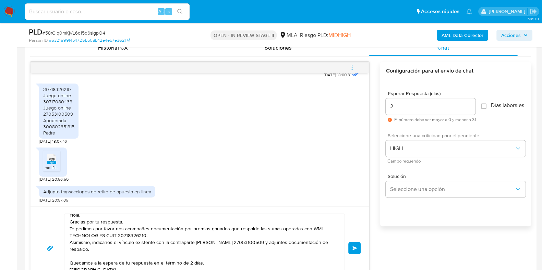
click at [353, 246] on span "Enviar" at bounding box center [354, 248] width 5 height 4
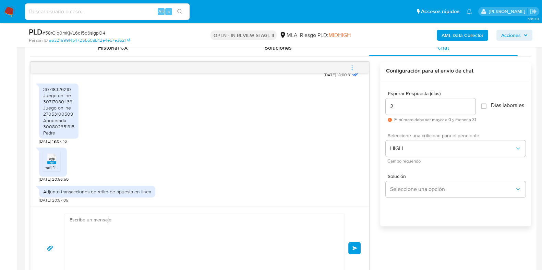
scroll to position [630, 0]
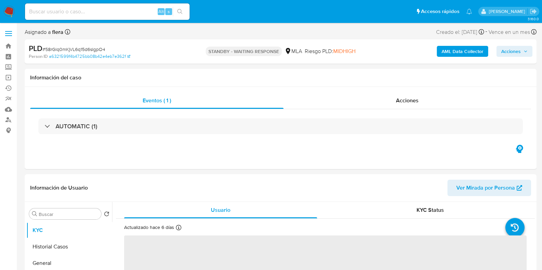
select select "10"
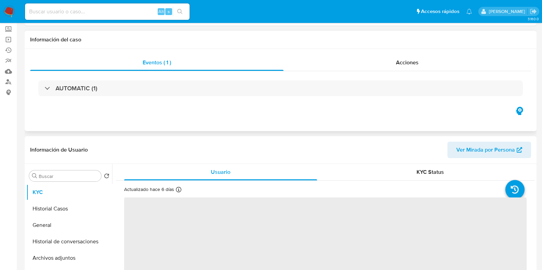
scroll to position [85, 0]
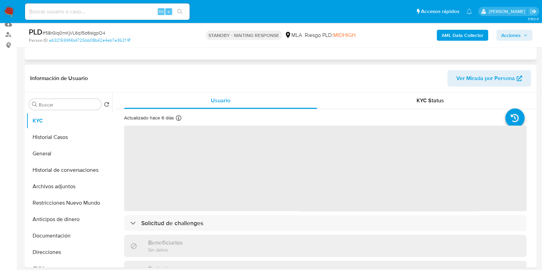
select select "10"
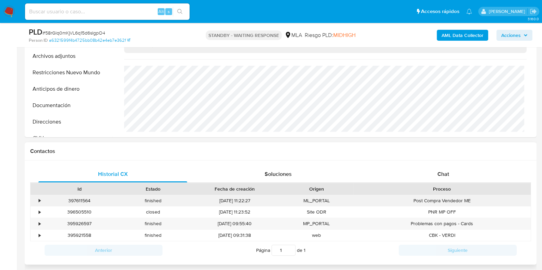
scroll to position [257, 0]
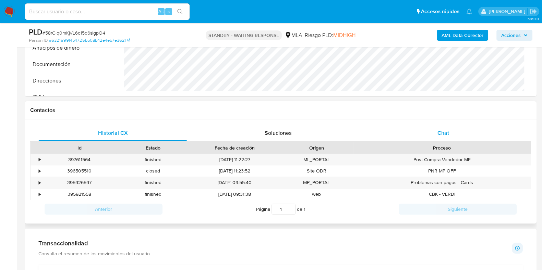
click at [446, 137] on div "Chat" at bounding box center [443, 133] width 149 height 16
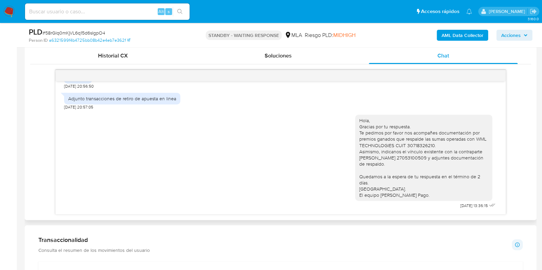
scroll to position [342, 0]
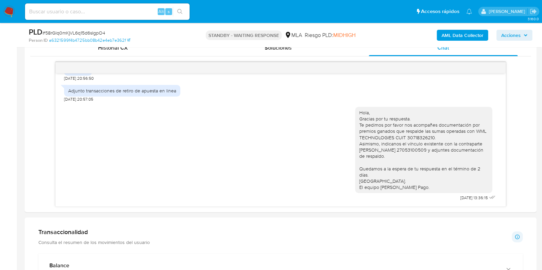
click at [101, 17] on div "Alt s" at bounding box center [107, 11] width 165 height 16
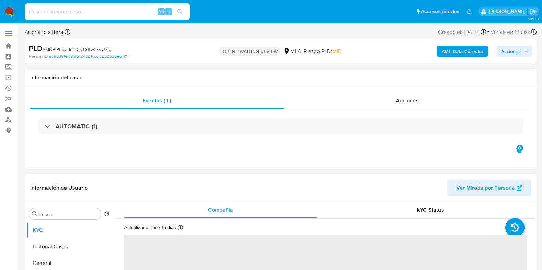
select select "10"
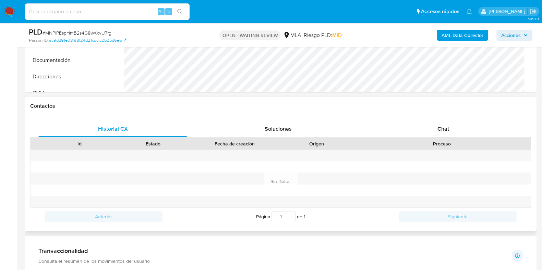
scroll to position [300, 0]
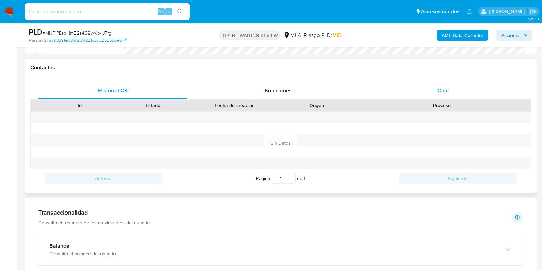
click at [447, 85] on div "Chat" at bounding box center [443, 91] width 149 height 16
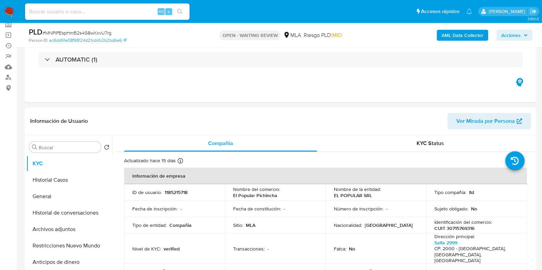
scroll to position [43, 0]
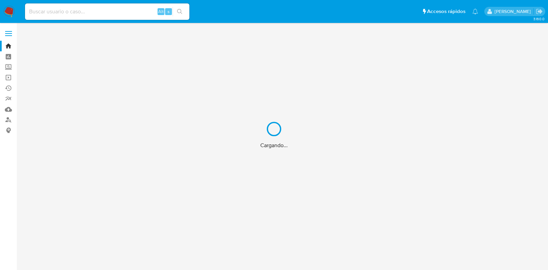
click at [103, 11] on div "Cargando..." at bounding box center [274, 135] width 548 height 270
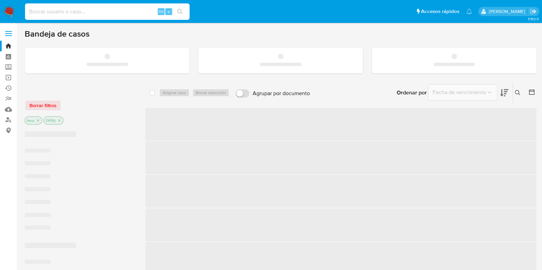
click at [86, 8] on input at bounding box center [107, 11] width 165 height 9
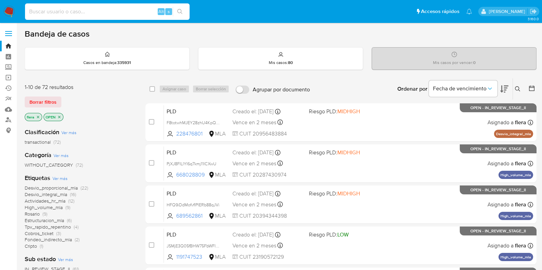
paste input "1003149006"
type input "1003149006"
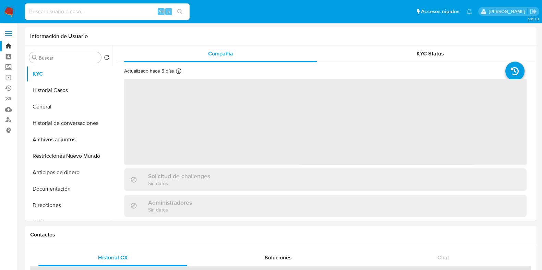
select select "10"
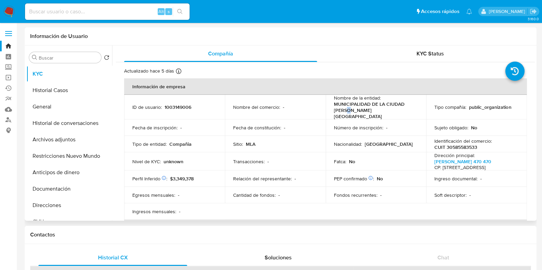
drag, startPoint x: 341, startPoint y: 111, endPoint x: 350, endPoint y: 110, distance: 9.6
click at [340, 110] on p "MUNICIPALIDAD DE LA CIUDAD [PERSON_NAME][GEOGRAPHIC_DATA]" at bounding box center [375, 110] width 82 height 19
drag, startPoint x: 347, startPoint y: 110, endPoint x: 333, endPoint y: 105, distance: 15.1
click at [334, 105] on p "MUNICIPALIDAD DE LA CIUDAD [PERSON_NAME][GEOGRAPHIC_DATA]" at bounding box center [375, 110] width 82 height 19
copy p "MUNICIPALIDAD DE LA CIUDAD [PERSON_NAME][GEOGRAPHIC_DATA]"
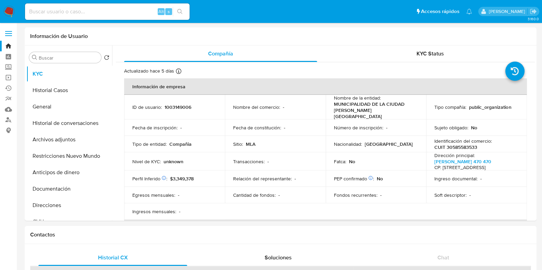
click at [91, 6] on div "Alt s" at bounding box center [107, 11] width 165 height 16
click at [92, 11] on input at bounding box center [107, 11] width 165 height 9
paste input "558108783"
type input "558108783"
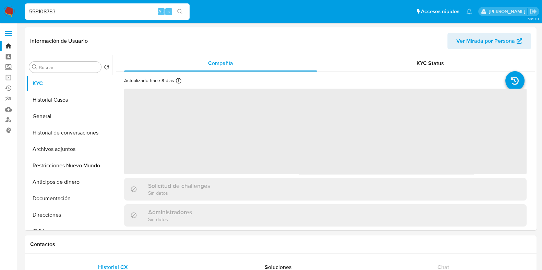
select select "10"
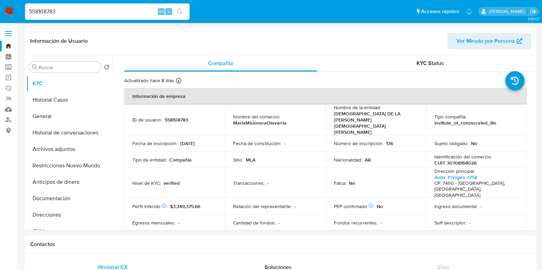
click at [64, 13] on input "558108783" at bounding box center [107, 11] width 165 height 9
paste input "1079321858"
type input "1079321858"
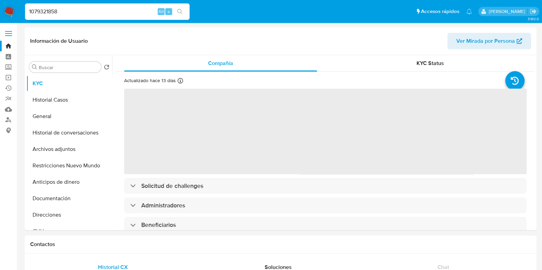
select select "10"
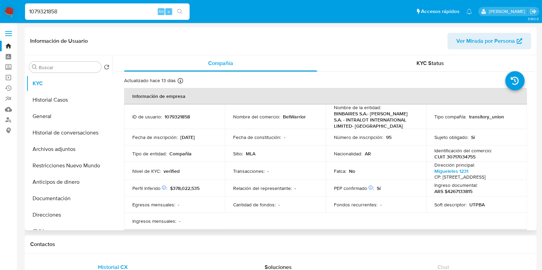
click at [464, 158] on p "CUIT 30717034755" at bounding box center [454, 157] width 41 height 6
copy p "30717034755"
